Goal: Task Accomplishment & Management: Use online tool/utility

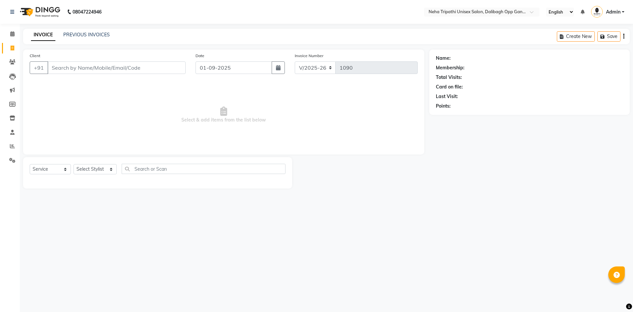
select select "6624"
select select "service"
click at [64, 66] on input "Client" at bounding box center [116, 67] width 138 height 13
click at [124, 64] on input "Client" at bounding box center [116, 67] width 138 height 13
type input "7"
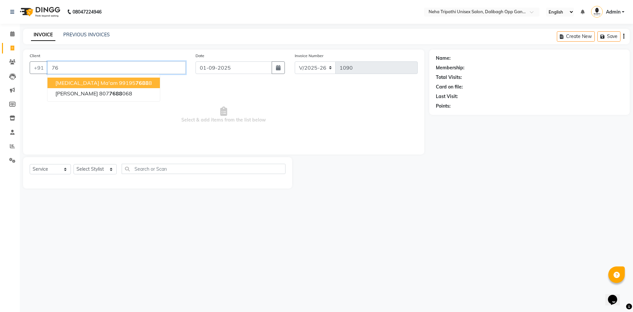
type input "7"
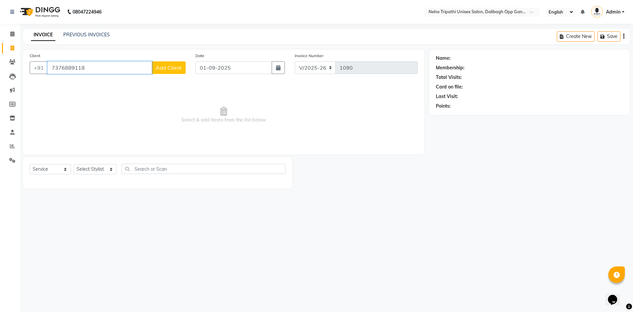
type input "7376889118"
click at [169, 67] on span "Add Client" at bounding box center [169, 67] width 26 height 7
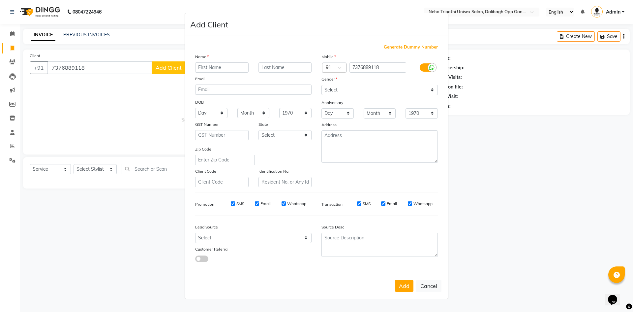
click at [219, 63] on input "text" at bounding box center [221, 67] width 53 height 10
type input "dipika"
click at [362, 93] on select "Select [DEMOGRAPHIC_DATA] [DEMOGRAPHIC_DATA] Other Prefer Not To Say" at bounding box center [379, 90] width 116 height 10
select select "[DEMOGRAPHIC_DATA]"
click at [321, 85] on select "Select [DEMOGRAPHIC_DATA] [DEMOGRAPHIC_DATA] Other Prefer Not To Say" at bounding box center [379, 90] width 116 height 10
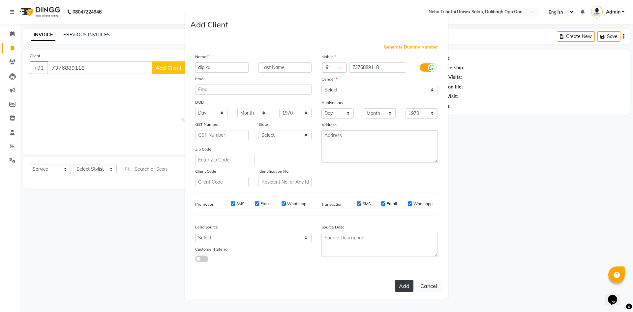
click at [404, 286] on button "Add" at bounding box center [404, 286] width 18 height 12
select select
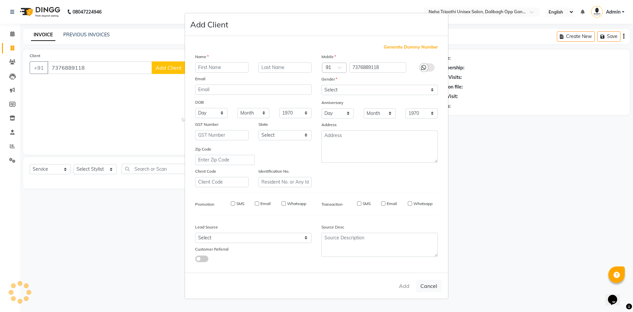
select select
checkbox input "false"
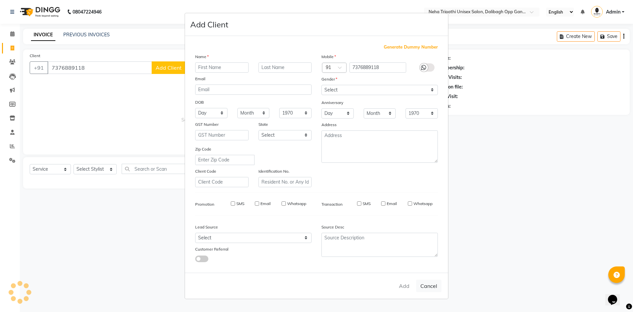
checkbox input "false"
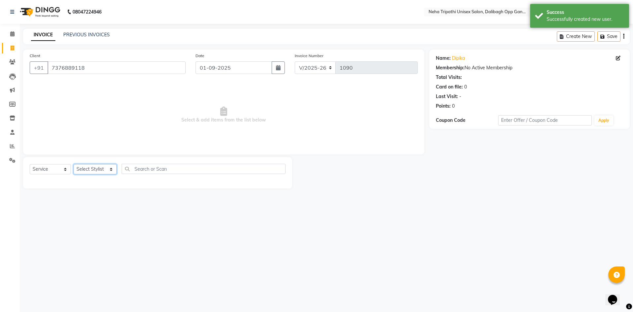
click at [102, 169] on select "Select Stylist [PERSON_NAME] isha [PERSON_NAME] [PERSON_NAME].Tauheed Roshi [PE…" at bounding box center [95, 169] width 43 height 10
select select "80473"
click at [74, 164] on select "Select Stylist [PERSON_NAME] isha [PERSON_NAME] [PERSON_NAME].Tauheed Roshi [PE…" at bounding box center [95, 169] width 43 height 10
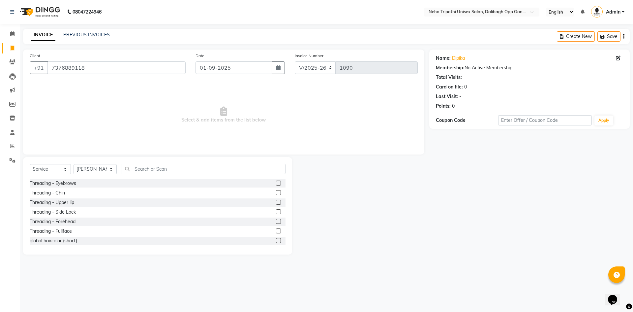
click at [276, 182] on label at bounding box center [278, 182] width 5 height 5
click at [276, 182] on input "checkbox" at bounding box center [278, 183] width 4 height 4
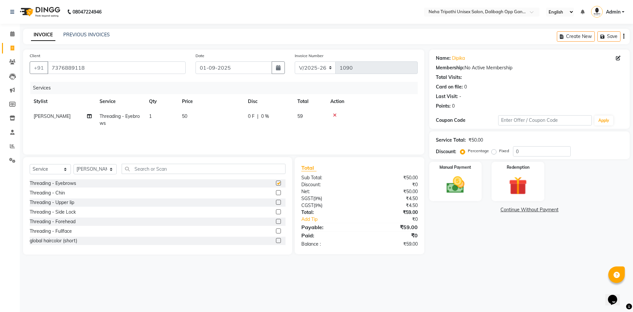
checkbox input "false"
click at [499, 151] on label "Fixed" at bounding box center [504, 151] width 10 height 6
click at [493, 151] on input "Fixed" at bounding box center [495, 150] width 5 height 5
radio input "true"
click at [522, 149] on input "0" at bounding box center [542, 151] width 58 height 10
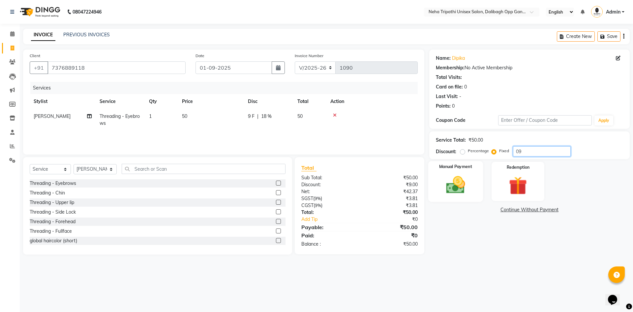
type input "09"
click at [458, 177] on img at bounding box center [455, 185] width 31 height 22
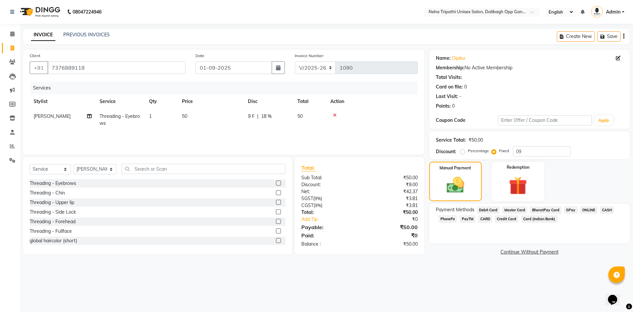
click at [606, 208] on span "CASH" at bounding box center [607, 210] width 14 height 8
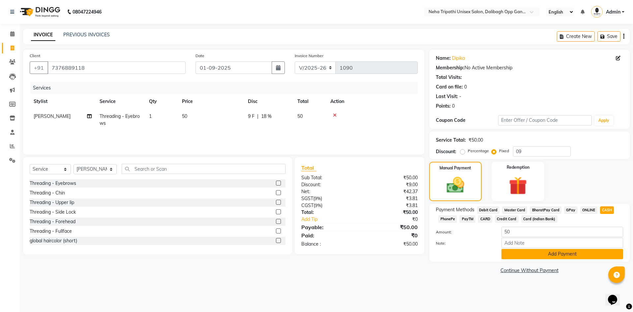
click at [555, 258] on button "Add Payment" at bounding box center [562, 254] width 122 height 10
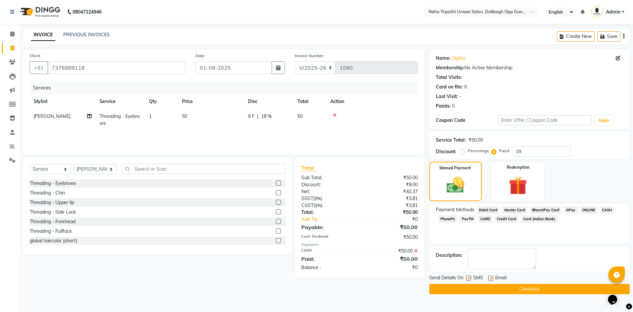
click at [551, 267] on div "Description:" at bounding box center [529, 258] width 187 height 20
click at [526, 288] on button "Checkout" at bounding box center [529, 288] width 200 height 10
